Goal: Find specific page/section: Find specific page/section

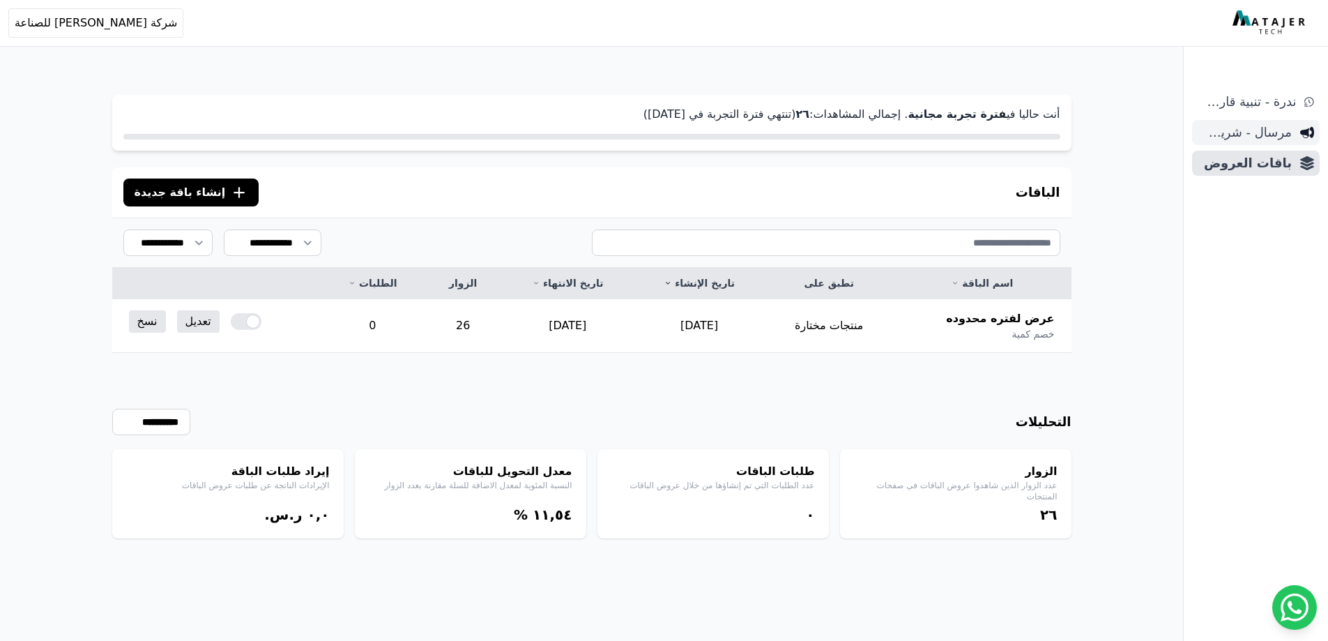
click at [1271, 130] on span "مرسال - شريط دعاية" at bounding box center [1244, 133] width 94 height 20
